Goal: Task Accomplishment & Management: Use online tool/utility

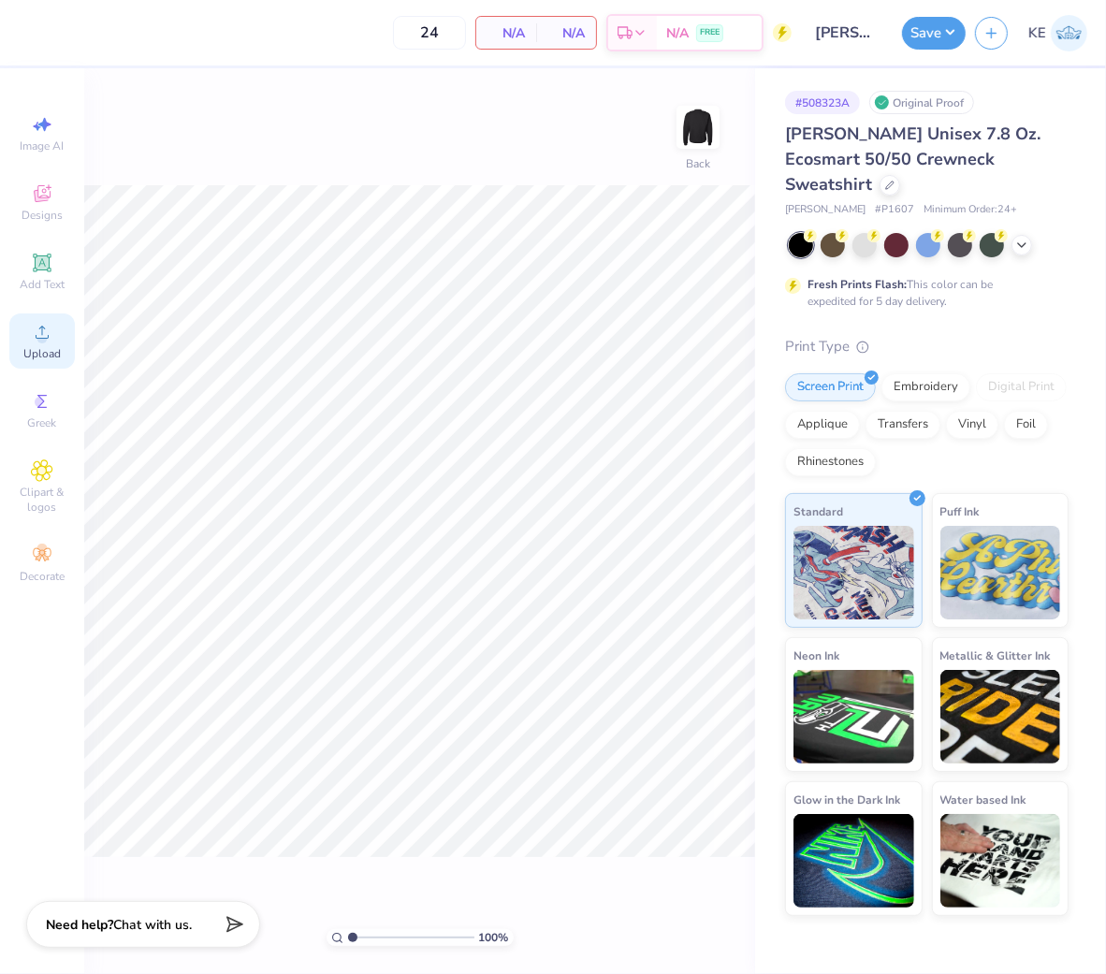
click at [20, 358] on div "Upload" at bounding box center [42, 341] width 66 height 55
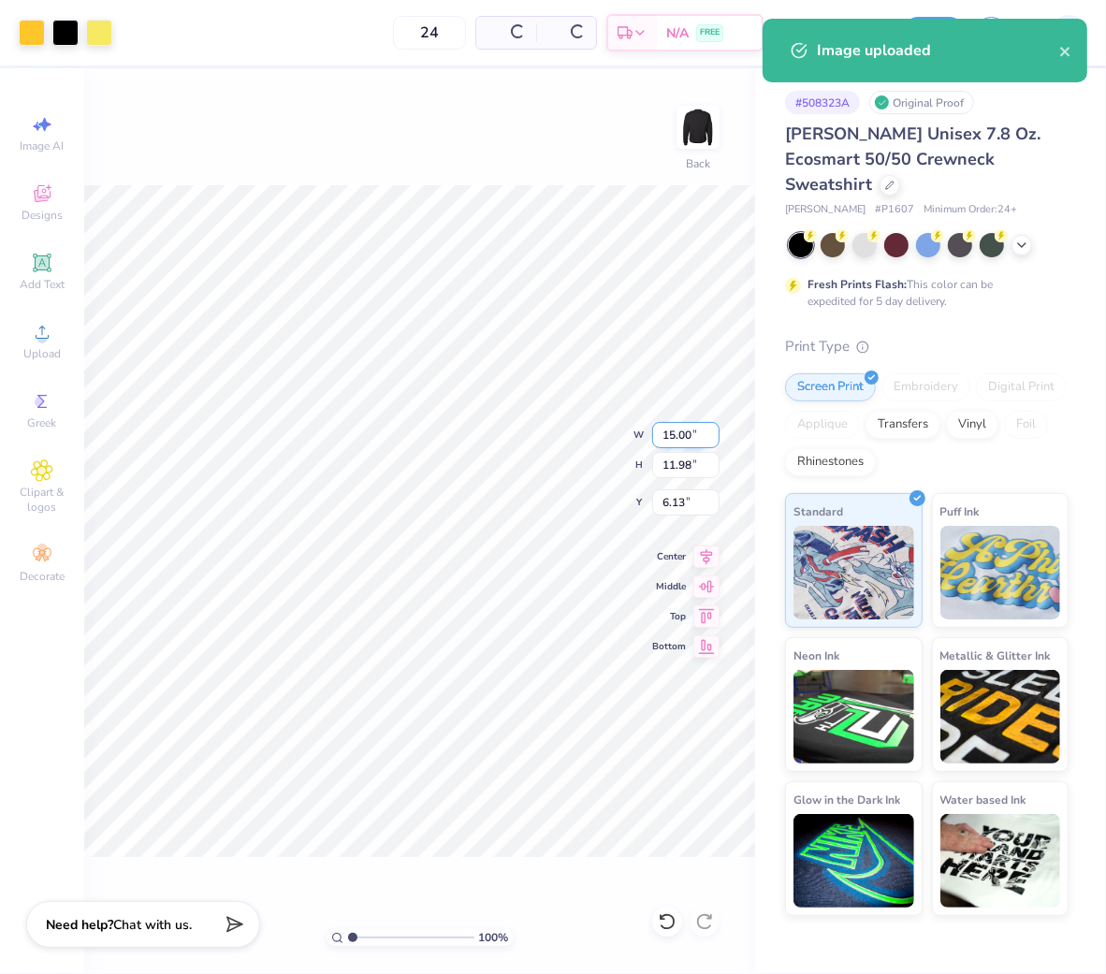
click at [693, 427] on input "15.00" at bounding box center [685, 435] width 67 height 26
type input "11.00"
type input "8.79"
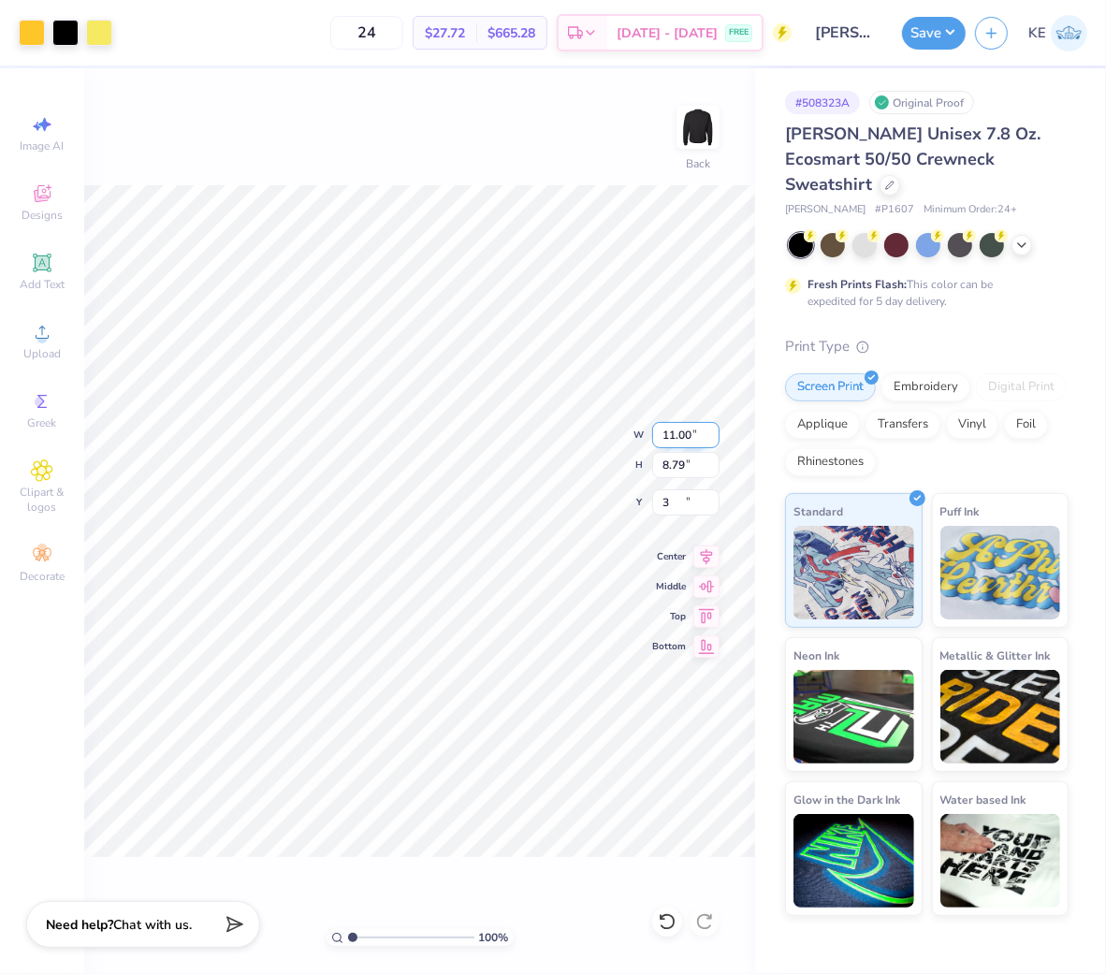
type input "3.00"
click at [678, 431] on input "11.00" at bounding box center [685, 435] width 67 height 26
type input "12.5"
type input "9.99"
type input "12.50"
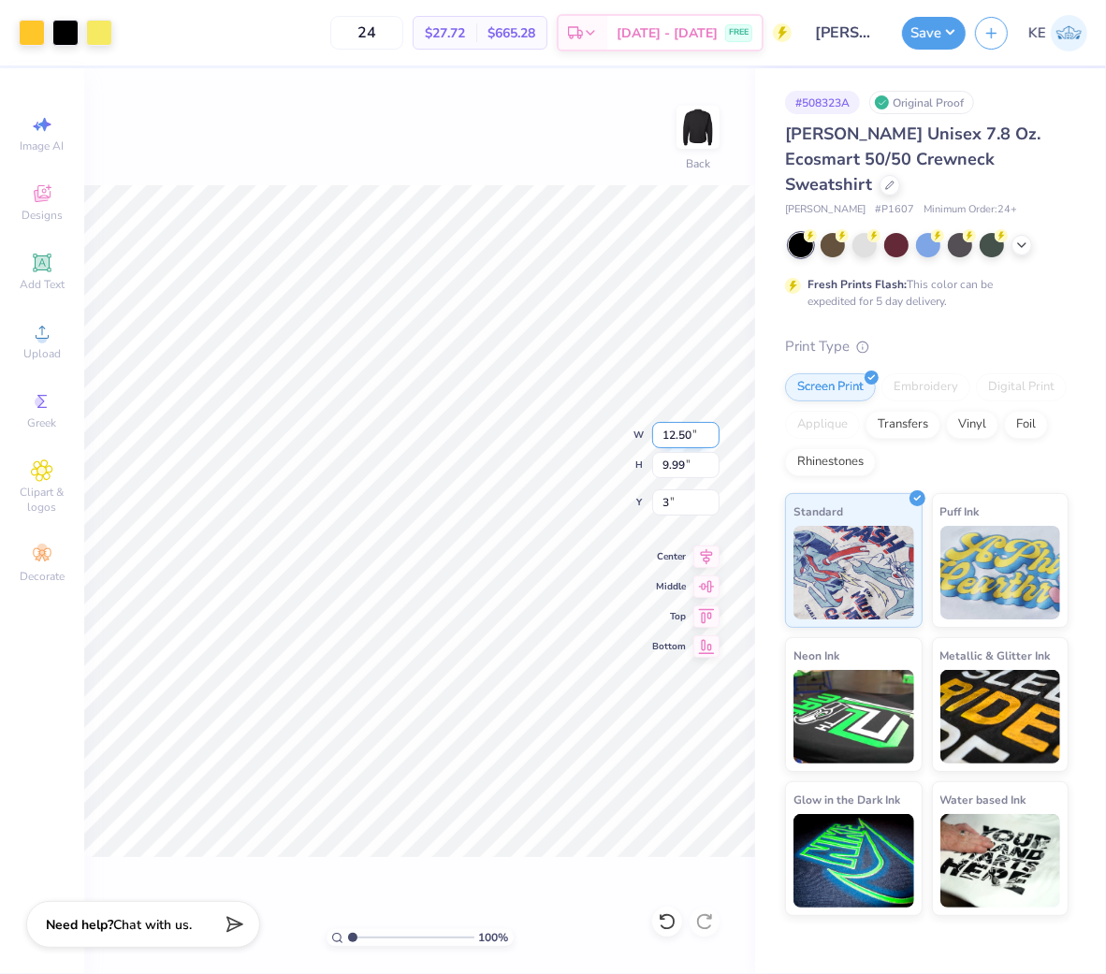
type input "3.00"
click at [953, 30] on button "Save" at bounding box center [934, 30] width 64 height 33
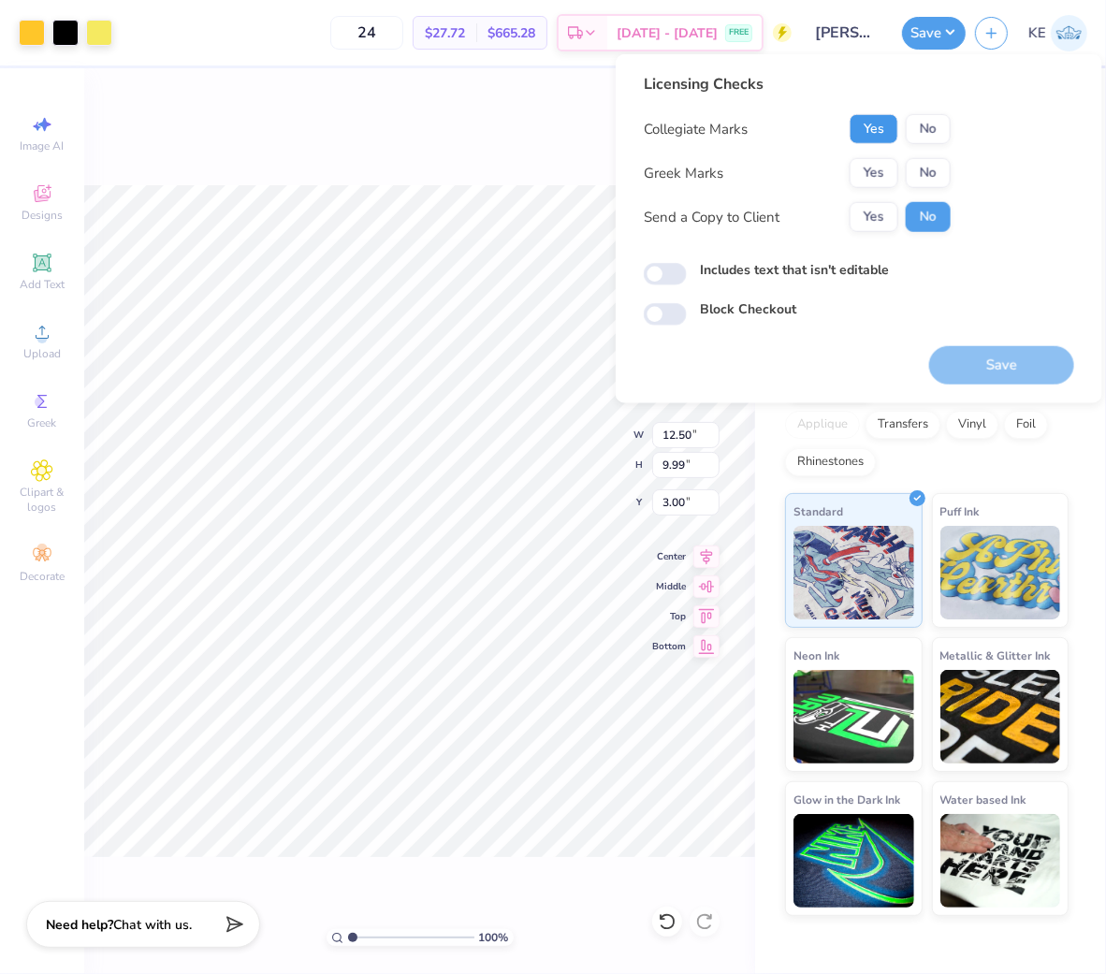
click at [878, 138] on button "Yes" at bounding box center [874, 129] width 49 height 30
click at [917, 172] on button "No" at bounding box center [928, 173] width 45 height 30
click at [1003, 356] on button "Save" at bounding box center [1001, 365] width 145 height 38
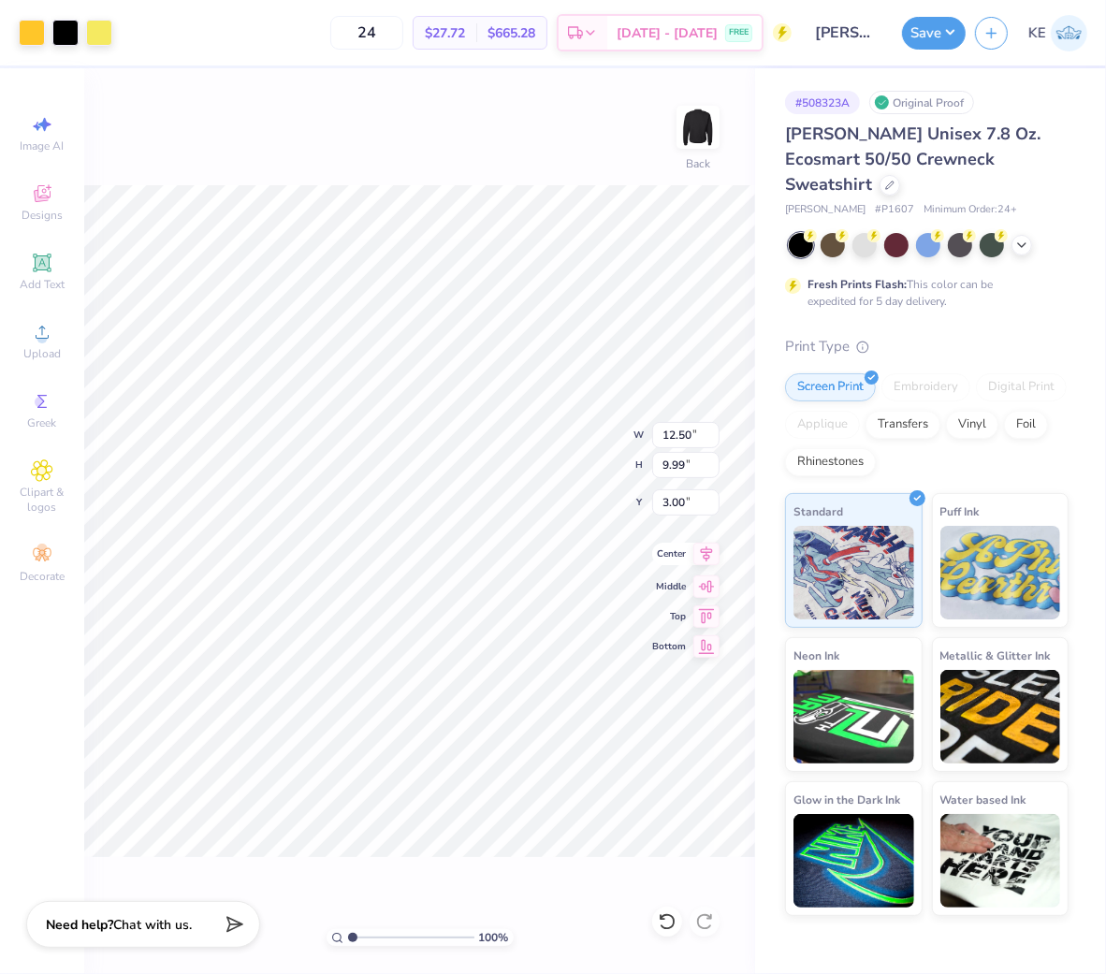
click at [706, 555] on icon at bounding box center [707, 554] width 12 height 16
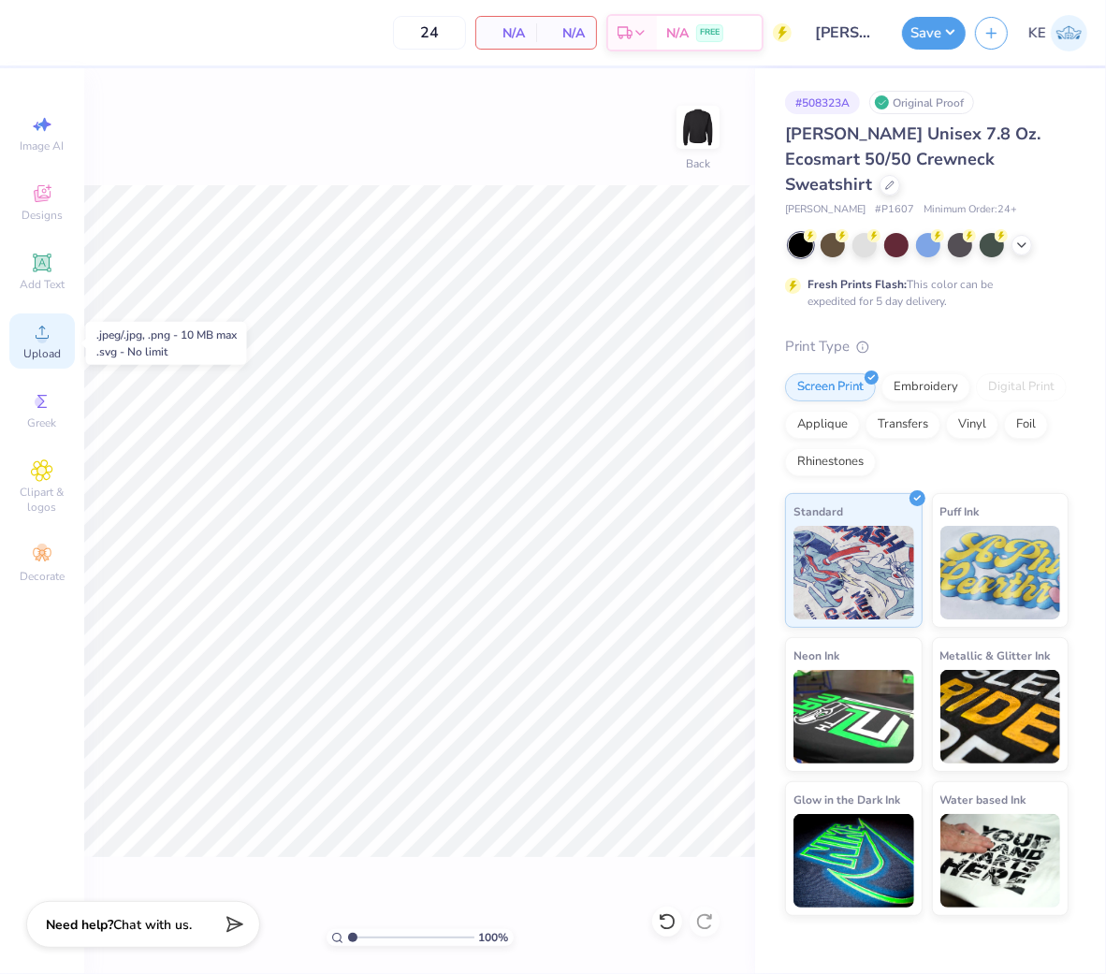
click at [44, 358] on span "Upload" at bounding box center [41, 353] width 37 height 15
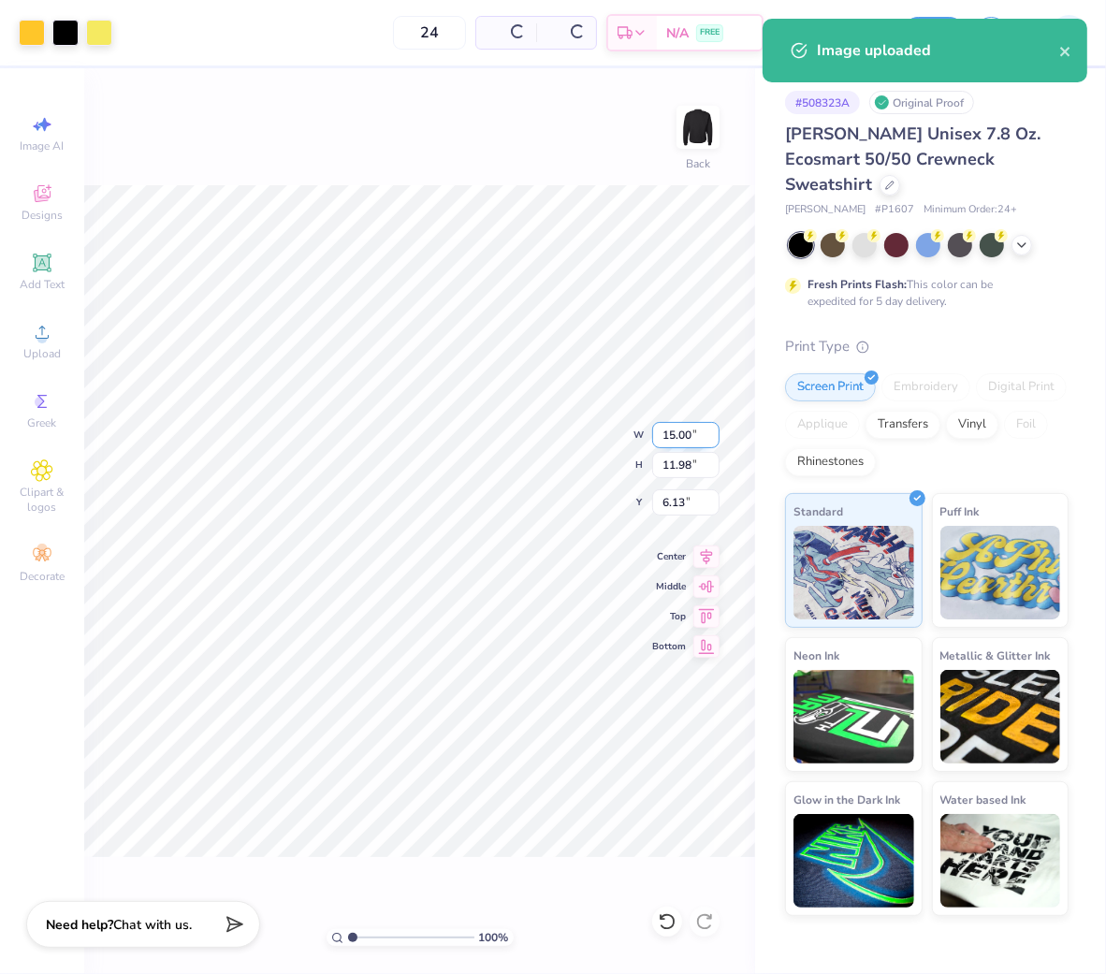
click at [662, 431] on input "15.00" at bounding box center [685, 435] width 67 height 26
type input "11.50"
type input "9.19"
click at [669, 499] on input "7.53" at bounding box center [685, 502] width 67 height 26
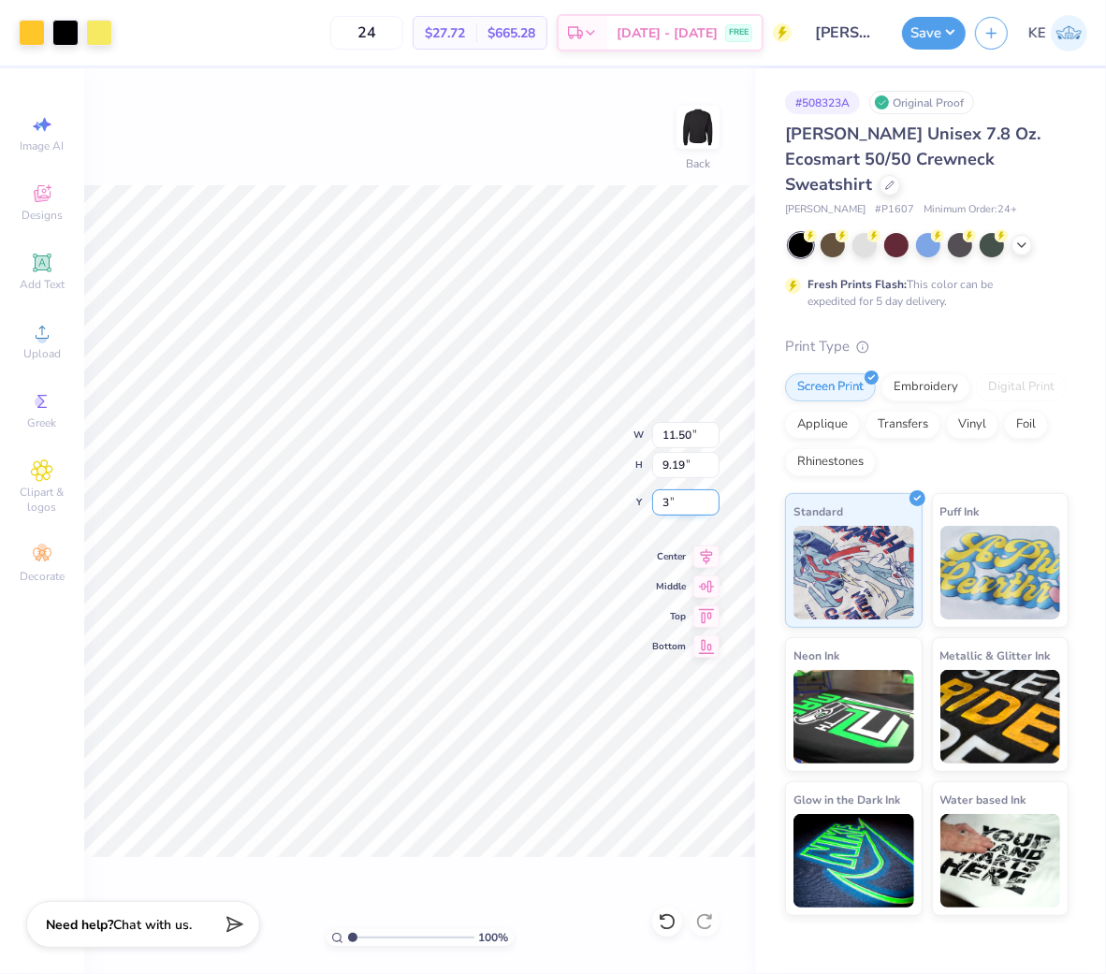
type input "3.00"
click at [620, 174] on div "100 % Back" at bounding box center [419, 521] width 671 height 906
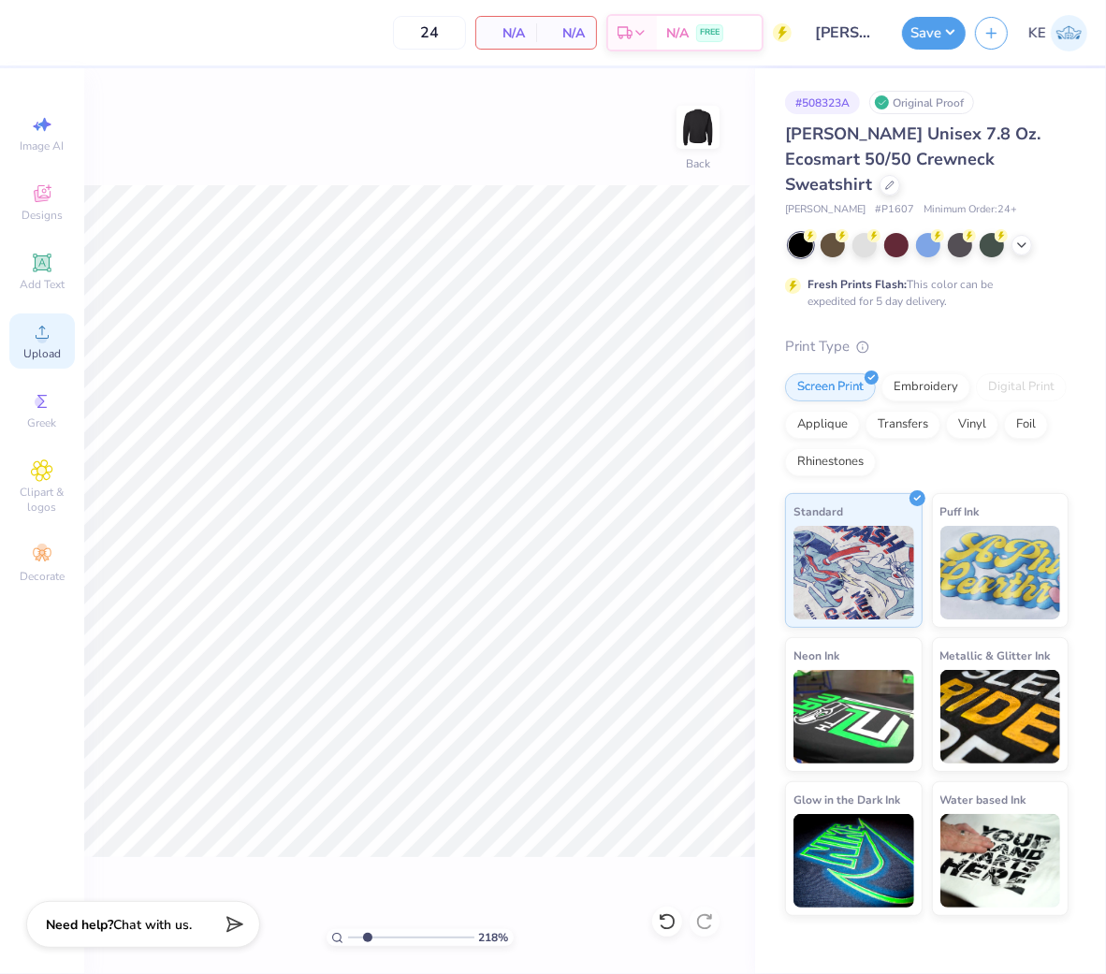
click at [37, 354] on span "Upload" at bounding box center [41, 353] width 37 height 15
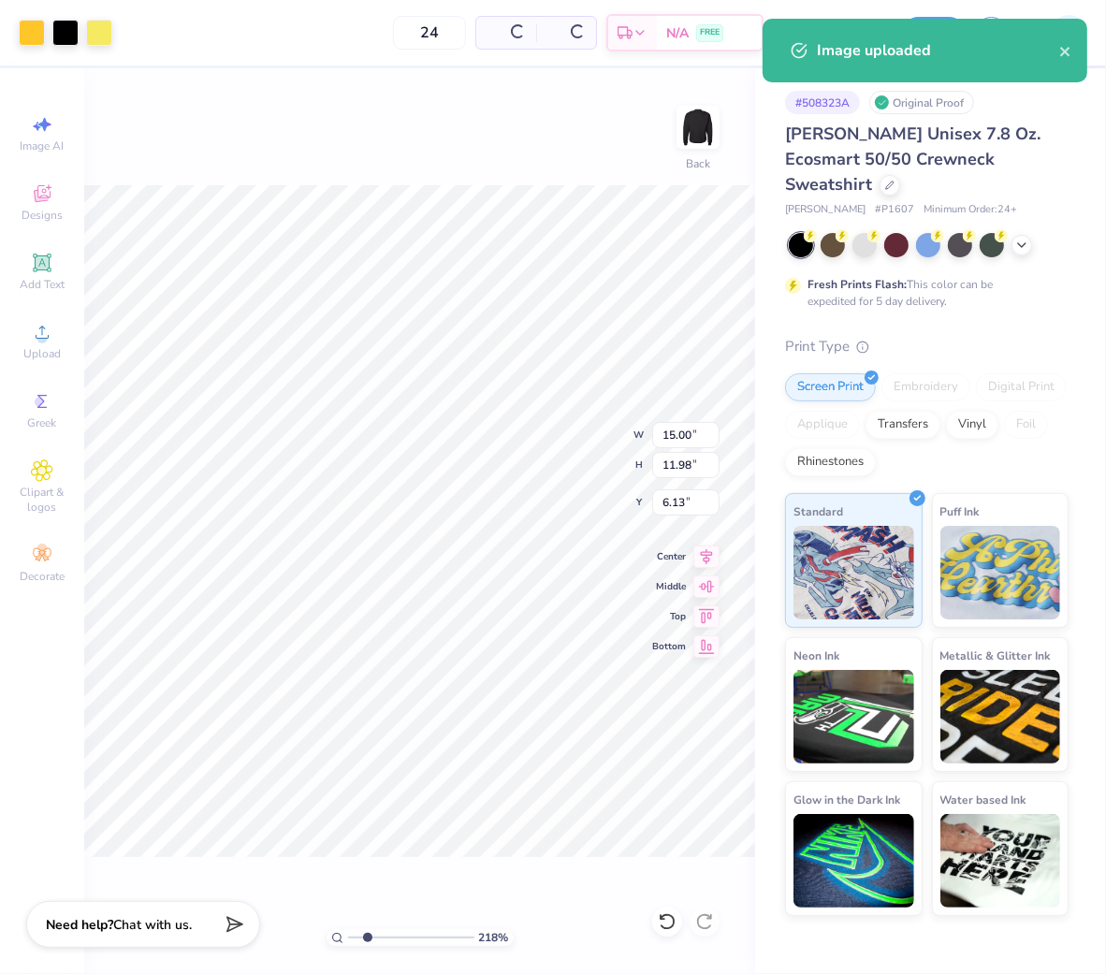
type input "2.17747717336622"
click at [666, 432] on input "15.00" at bounding box center [685, 435] width 67 height 26
type input "11.5"
type input "2.17747717336622"
type input "11.50"
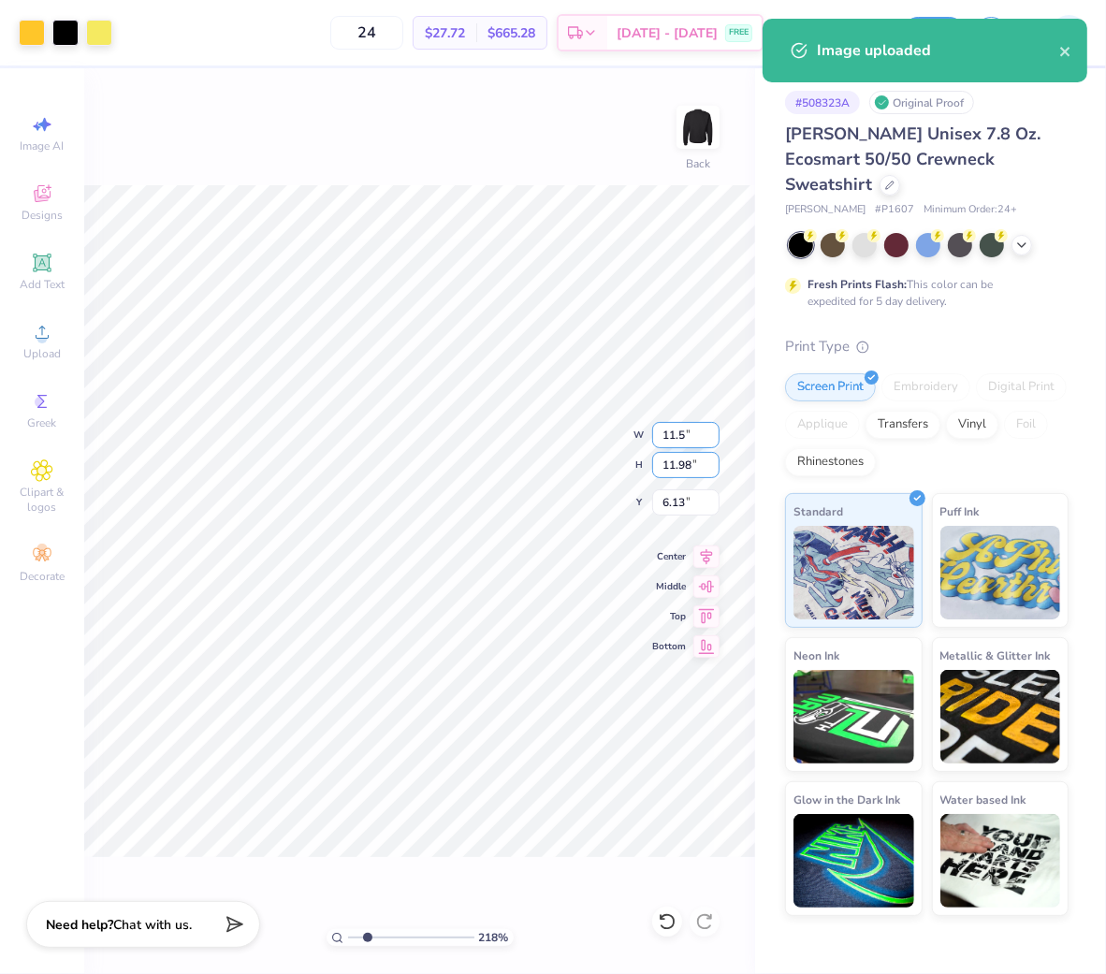
type input "9.19"
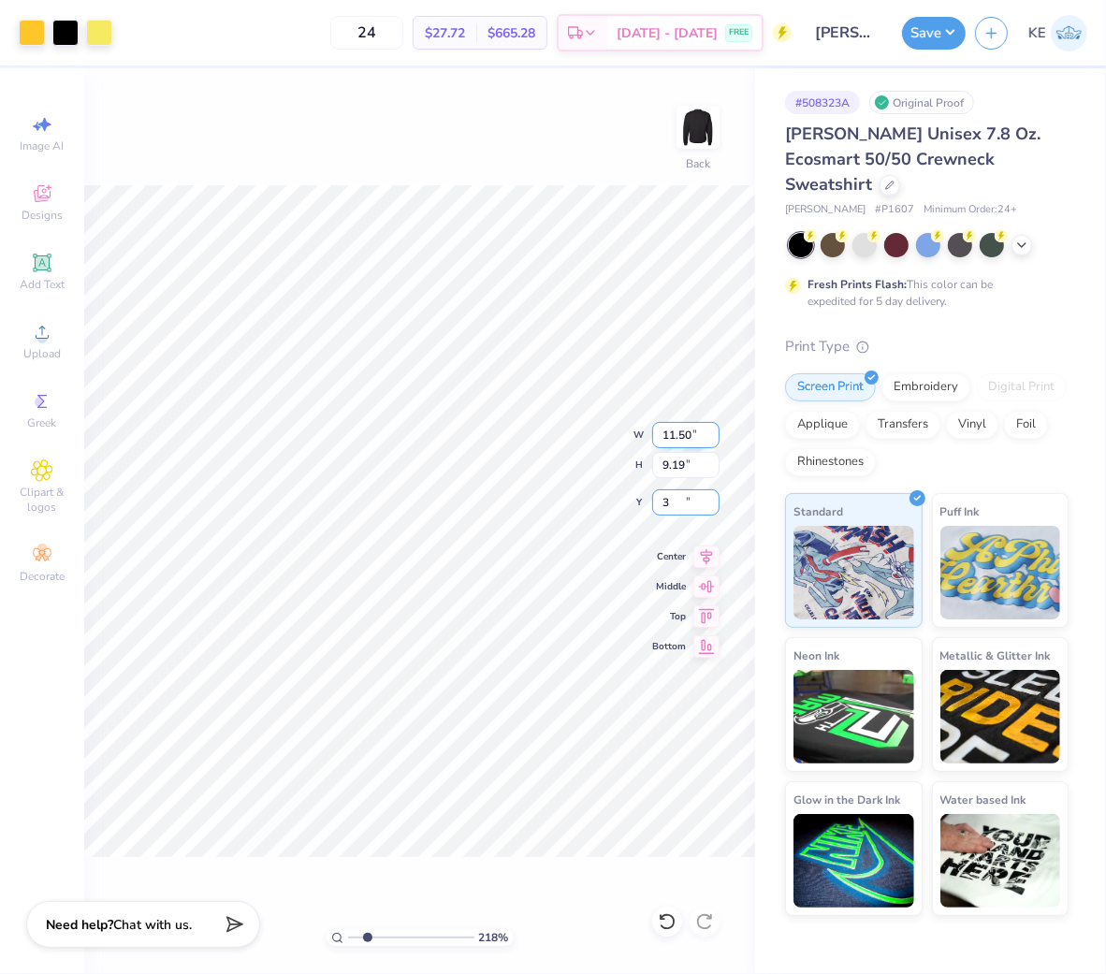
type input "3"
type input "2.17747717336622"
type input "3.00"
type input "1"
click at [950, 41] on button "Save" at bounding box center [934, 30] width 64 height 33
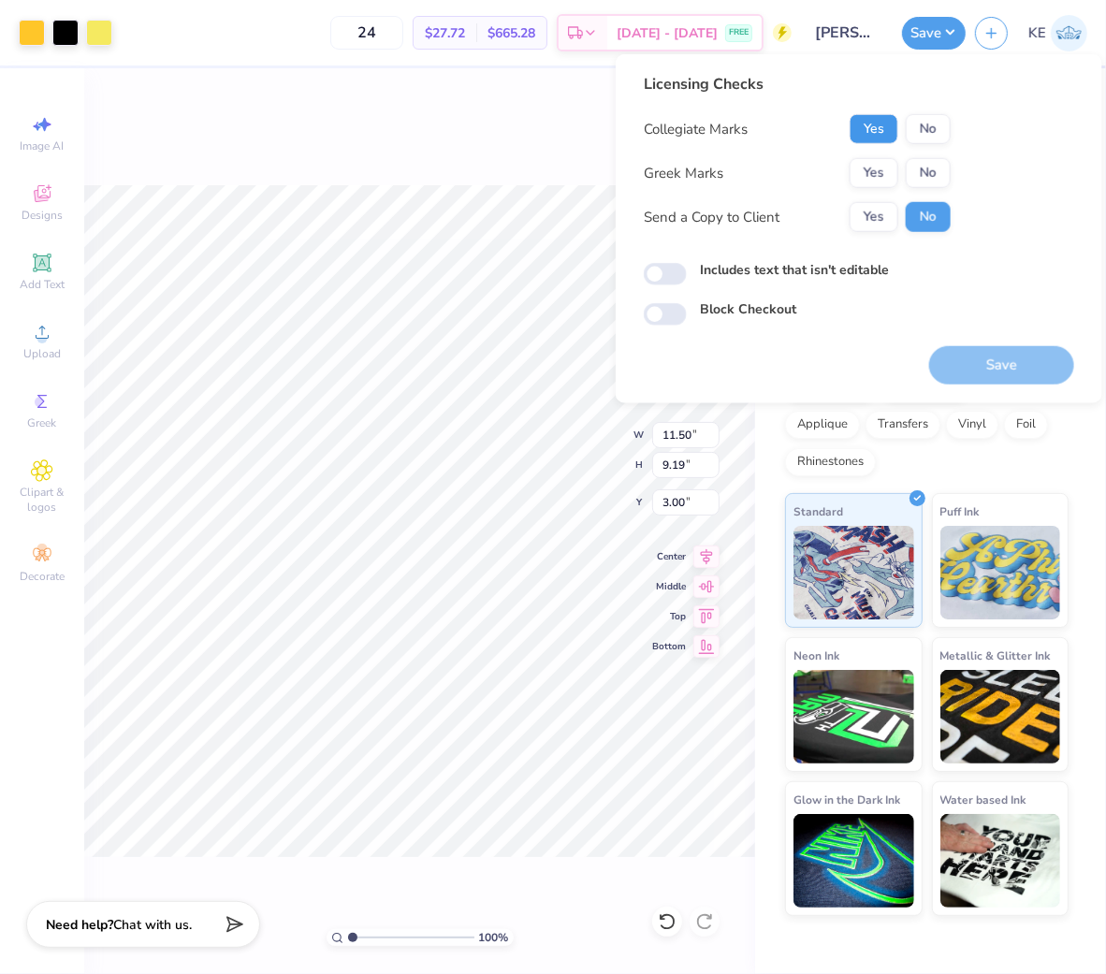
click at [881, 136] on button "Yes" at bounding box center [874, 129] width 49 height 30
click at [942, 171] on button "No" at bounding box center [928, 173] width 45 height 30
click at [1011, 362] on button "Save" at bounding box center [1001, 365] width 145 height 38
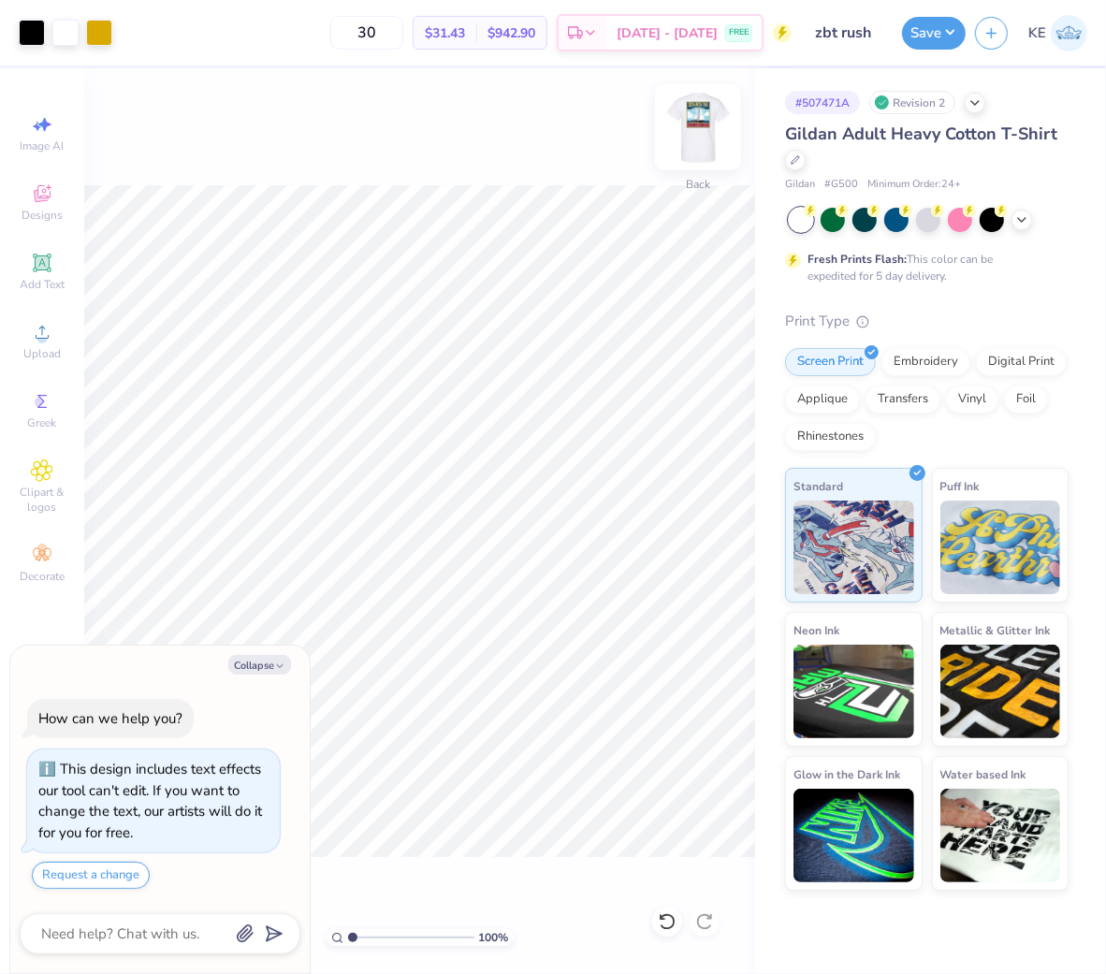
click at [719, 144] on img at bounding box center [698, 127] width 75 height 75
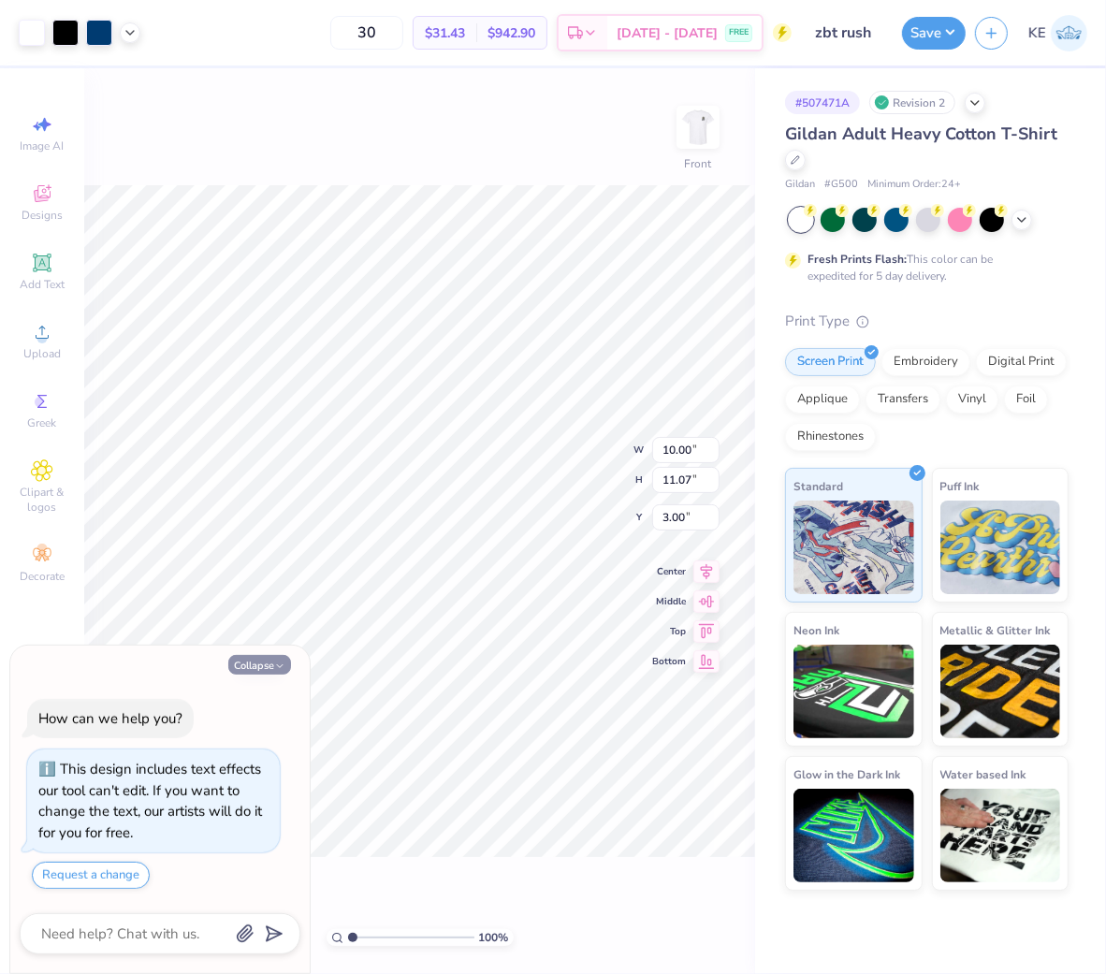
click at [276, 664] on icon "button" at bounding box center [279, 666] width 11 height 11
type textarea "x"
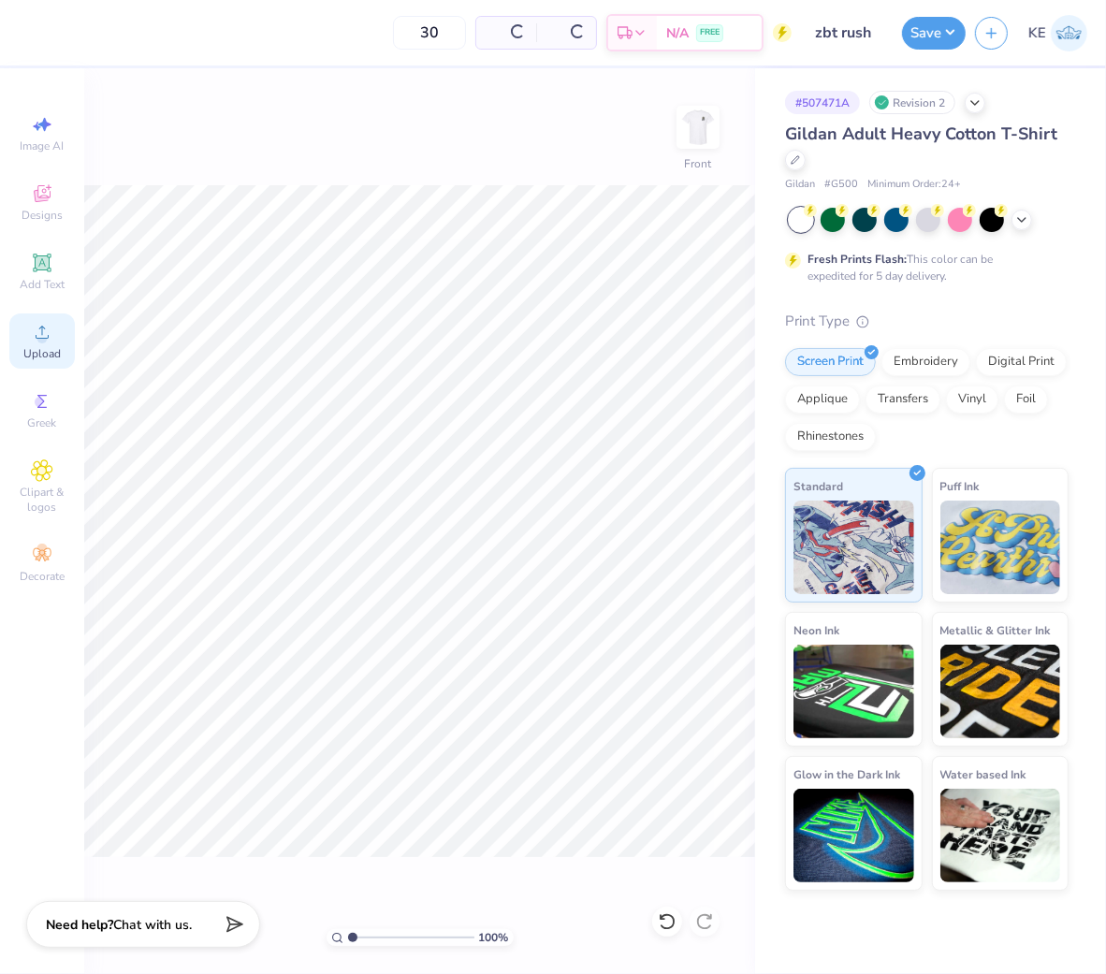
click at [41, 339] on icon at bounding box center [42, 332] width 13 height 13
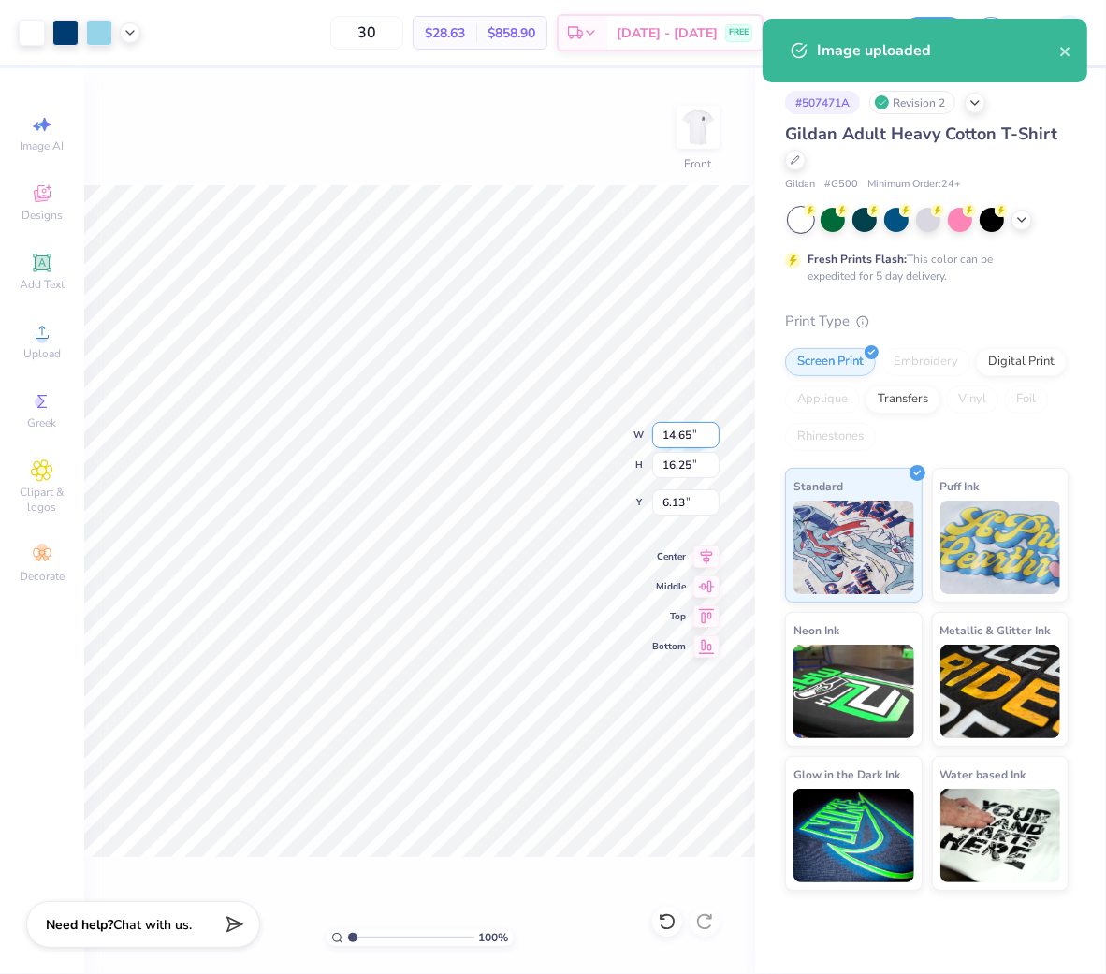
click at [683, 440] on input "14.65" at bounding box center [685, 435] width 67 height 26
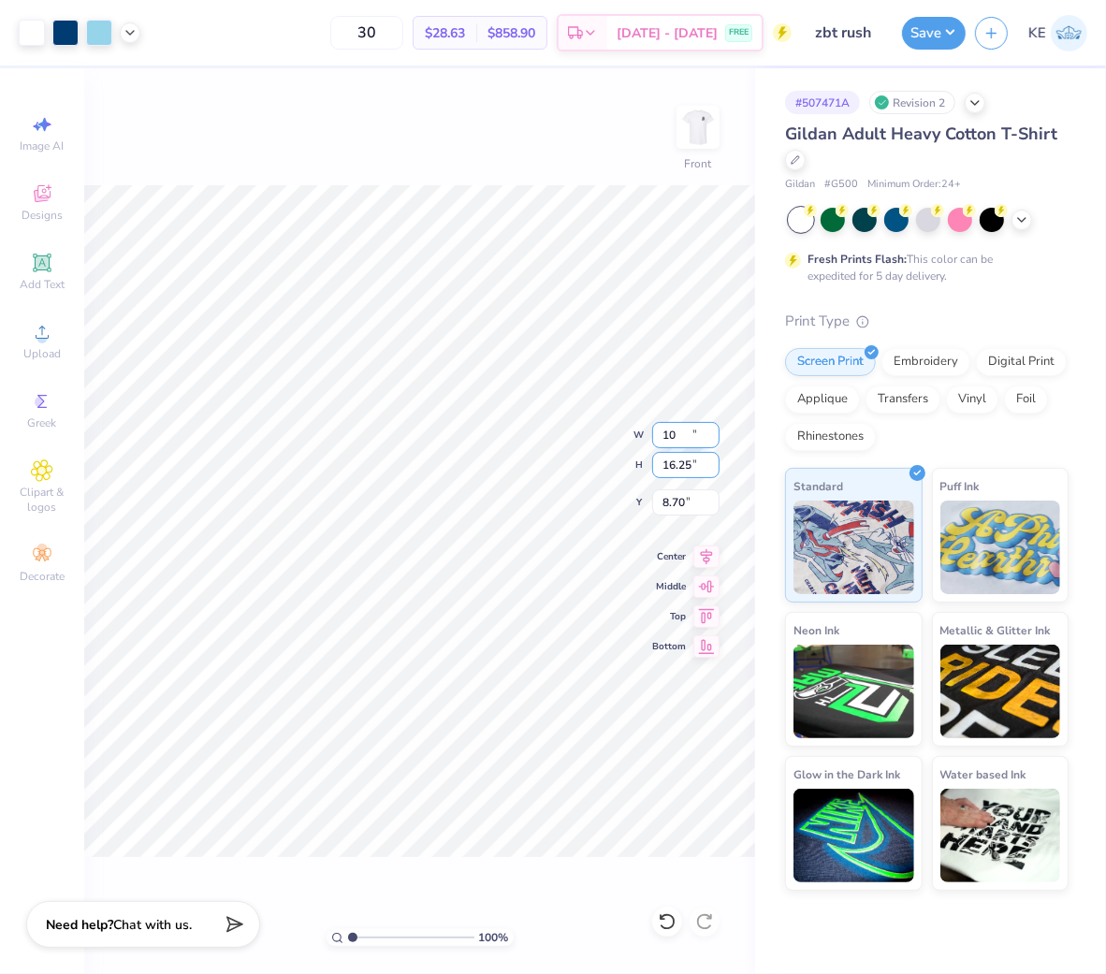
type input "10.00"
type input "11.09"
type input "3.00"
click at [932, 31] on button "Save" at bounding box center [934, 30] width 64 height 33
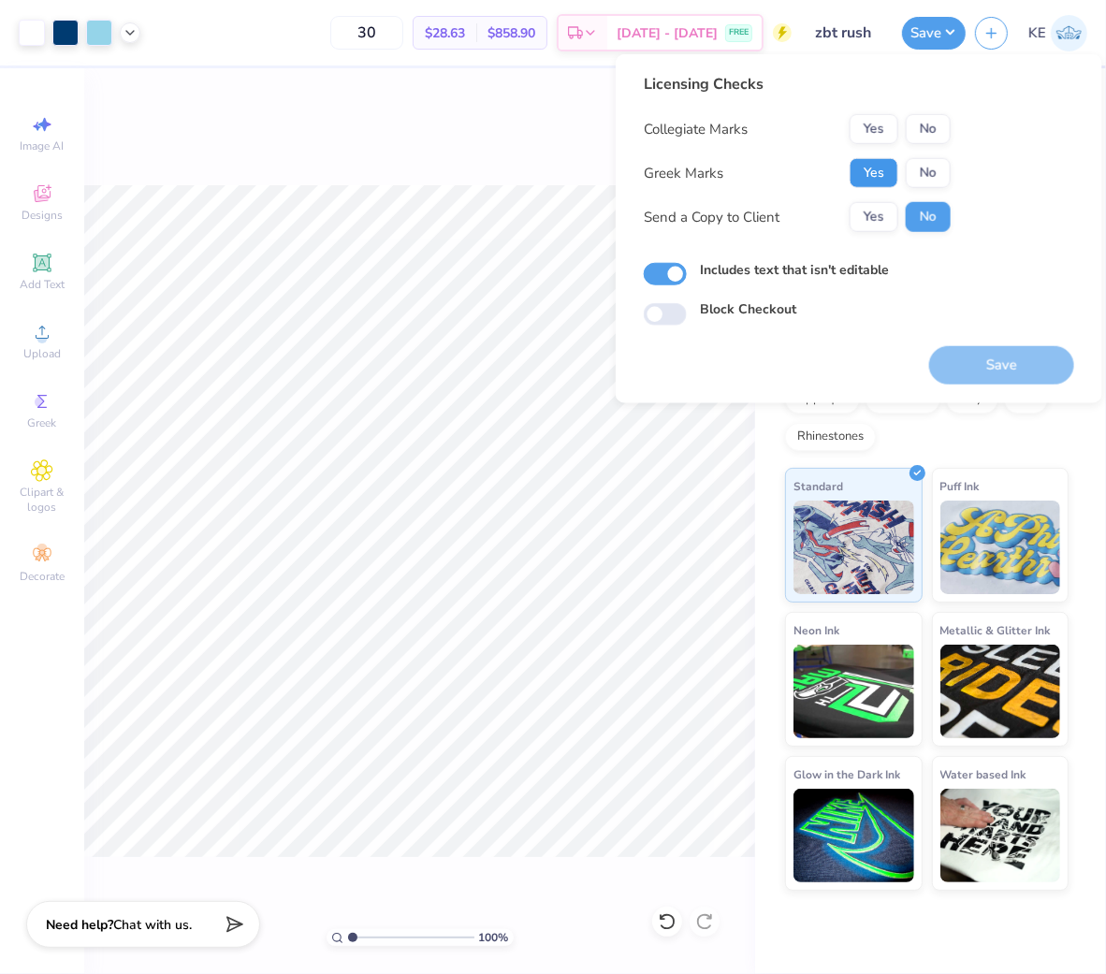
click at [866, 168] on button "Yes" at bounding box center [874, 173] width 49 height 30
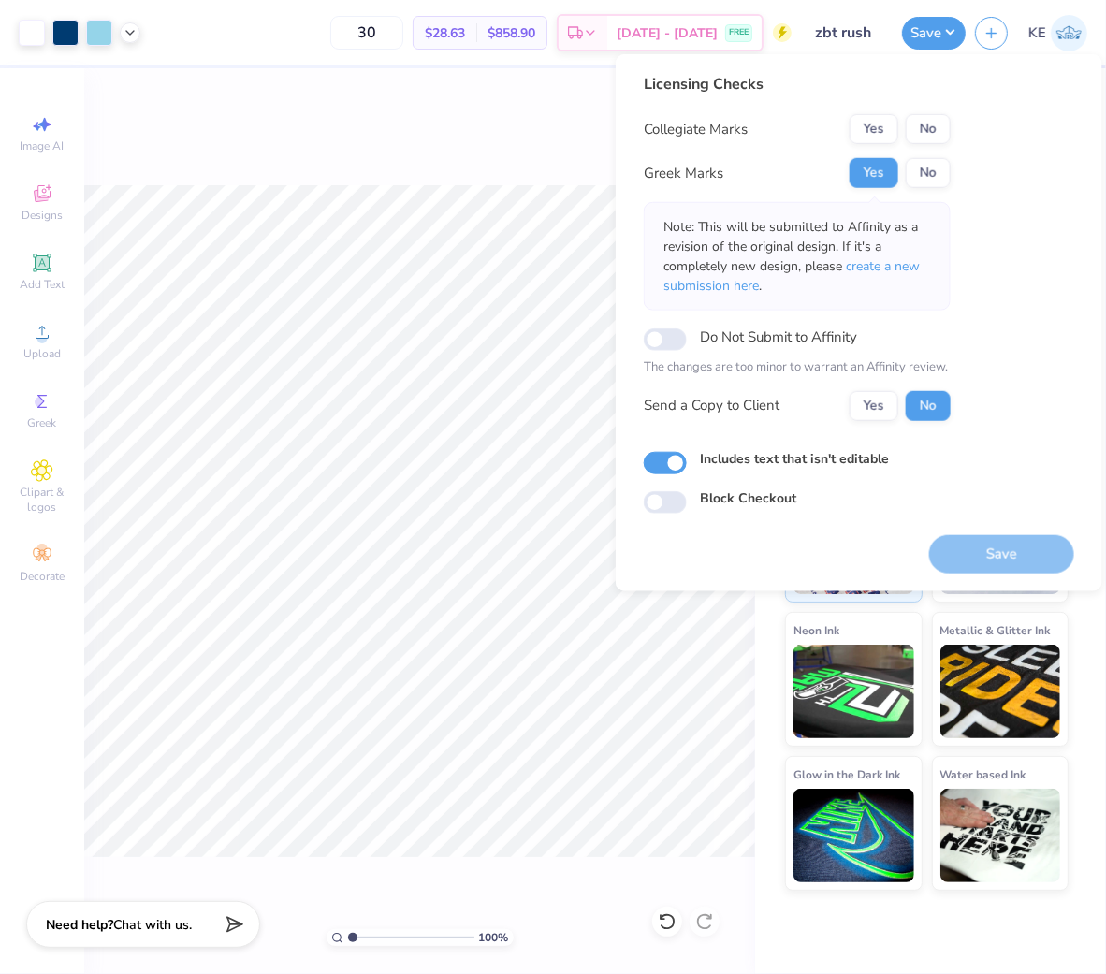
click at [920, 112] on div "Licensing Checks Collegiate Marks Yes No Greek Marks Yes No Note: This will be …" at bounding box center [797, 254] width 307 height 362
drag, startPoint x: 928, startPoint y: 136, endPoint x: 877, endPoint y: 104, distance: 60.5
click at [929, 136] on button "No" at bounding box center [928, 129] width 45 height 30
click at [1011, 545] on button "Save" at bounding box center [1001, 553] width 145 height 38
